Goal: Task Accomplishment & Management: Use online tool/utility

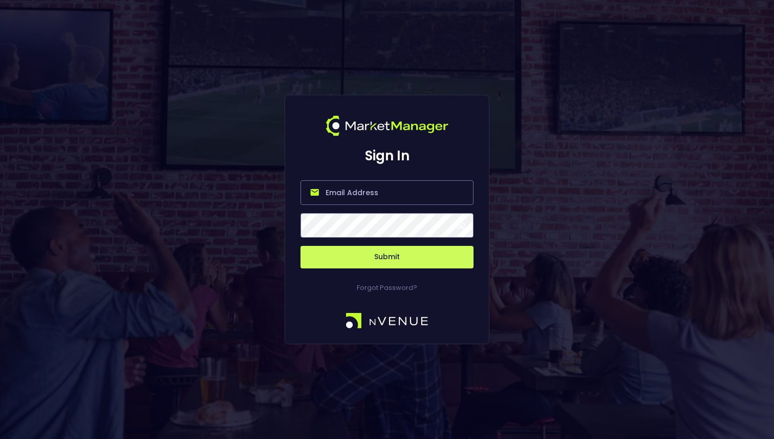
type input "[PERSON_NAME][EMAIL_ADDRESS][DOMAIN_NAME]"
click at [357, 259] on button "Submit" at bounding box center [386, 257] width 173 height 23
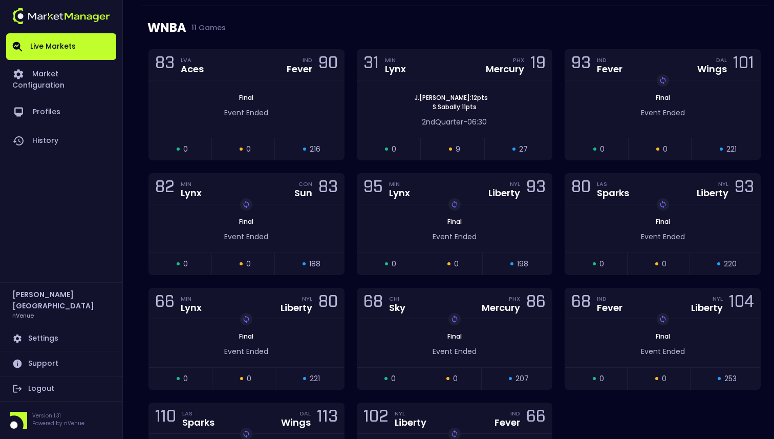
scroll to position [712, 0]
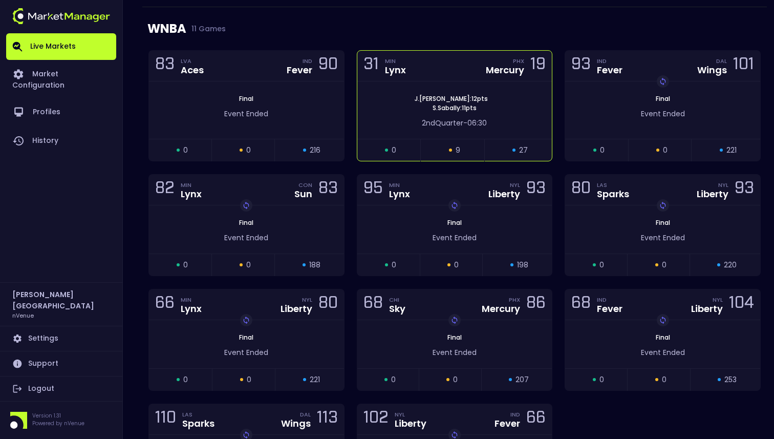
click at [483, 82] on div "[PERSON_NAME] : 12 pts [PERSON_NAME] : 11 pts 2nd Quarter - 06:30" at bounding box center [454, 109] width 195 height 57
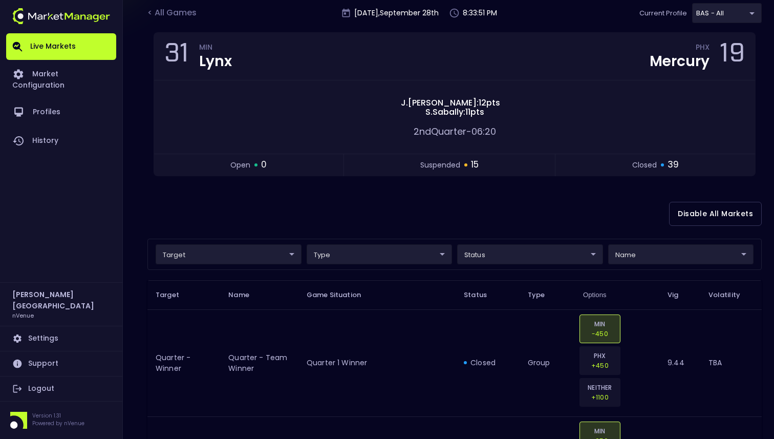
scroll to position [76, 0]
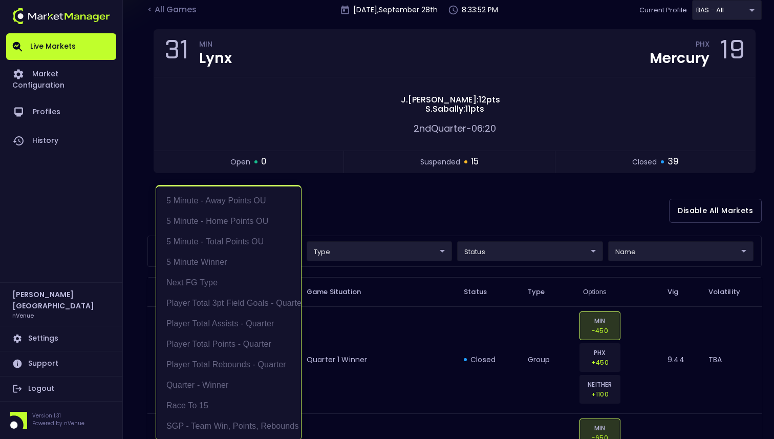
click at [252, 206] on li "5 Minute - Away Points OU" at bounding box center [228, 200] width 145 height 20
type input "5 Minute - Away Points OU"
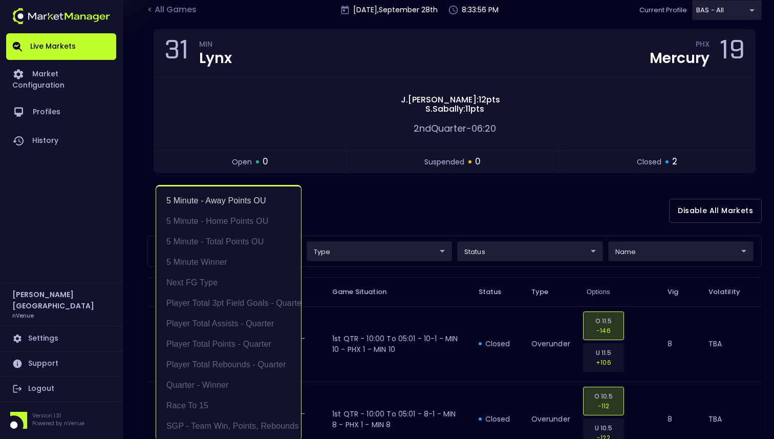
click at [418, 205] on div at bounding box center [387, 219] width 774 height 439
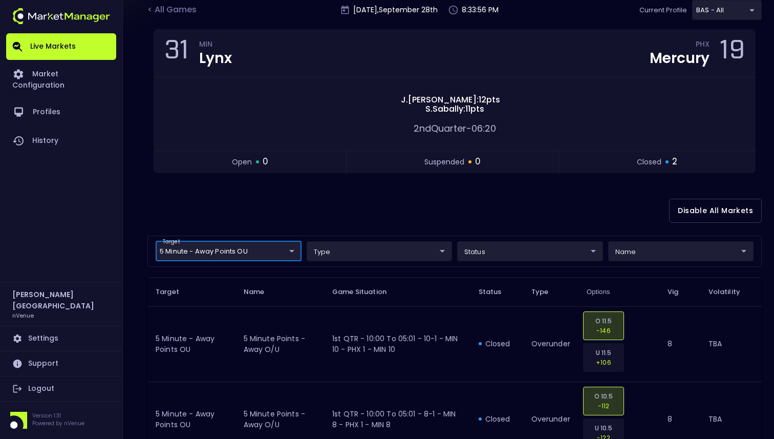
scroll to position [0, 0]
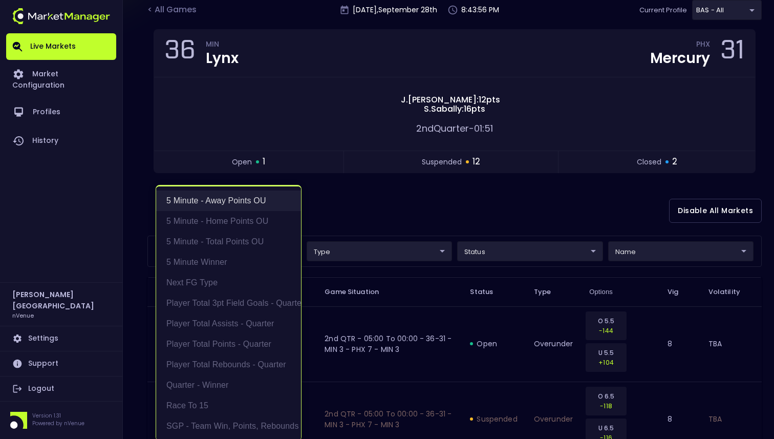
click at [252, 201] on li "5 Minute - Away Points OU" at bounding box center [228, 200] width 145 height 20
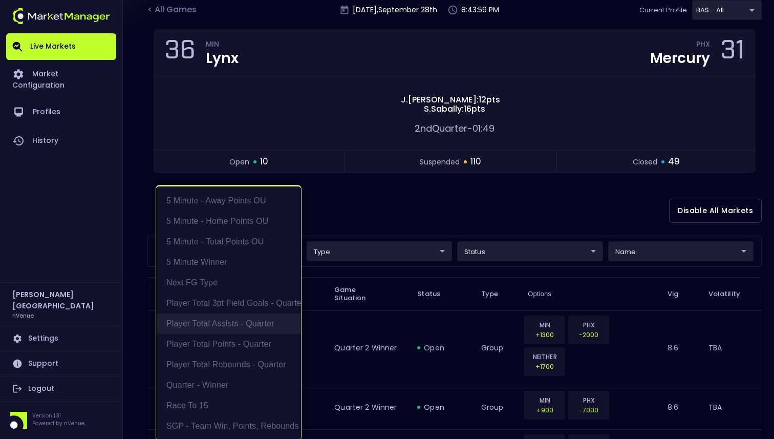
click at [252, 320] on li "Player Total Assists - Quarter" at bounding box center [228, 323] width 145 height 20
type input "Player Total Assists - Quarter"
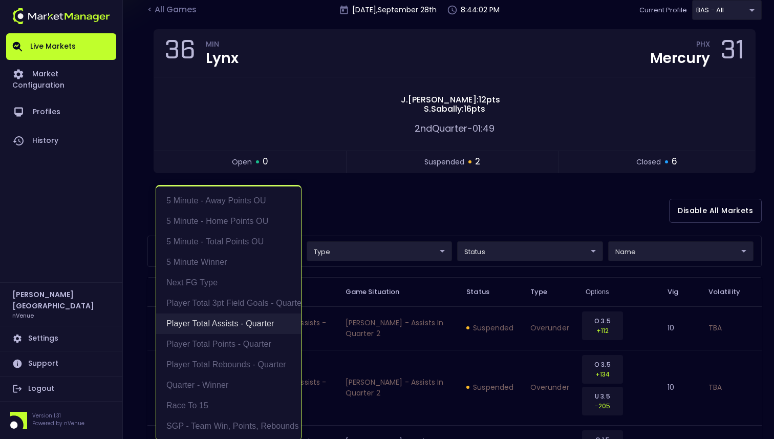
click at [252, 319] on li "Player Total Assists - Quarter" at bounding box center [228, 323] width 145 height 20
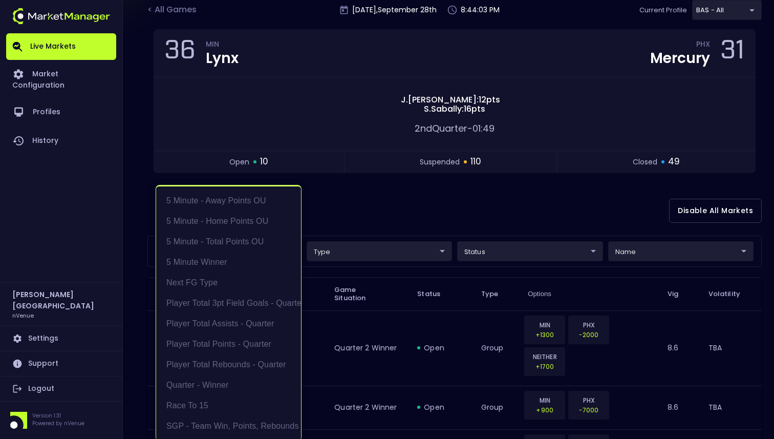
click at [369, 205] on div at bounding box center [387, 219] width 774 height 439
